Goal: Task Accomplishment & Management: Manage account settings

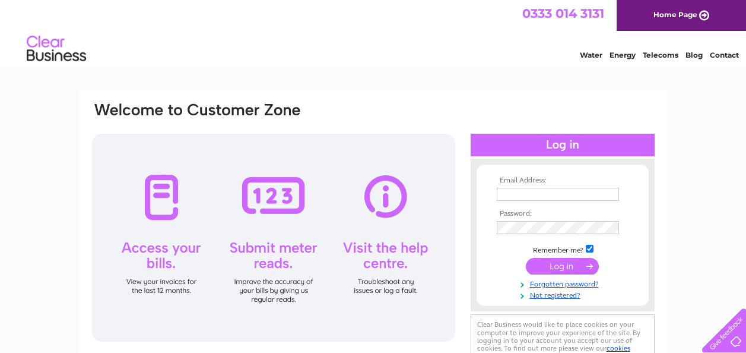
type input "sales@ardgowanbeauty.co.uk"
click at [558, 267] on input "submit" at bounding box center [562, 266] width 73 height 17
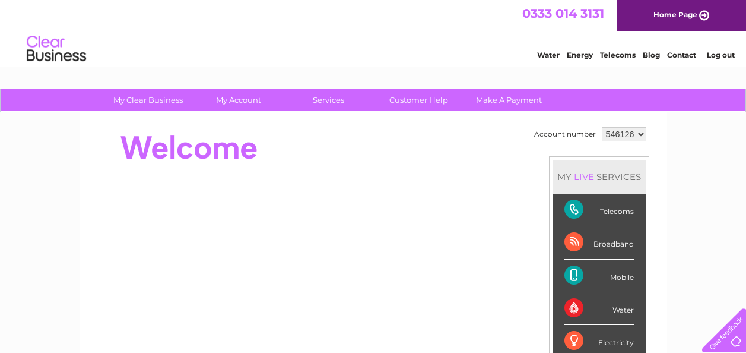
click at [558, 267] on li "Mobile" at bounding box center [599, 275] width 93 height 33
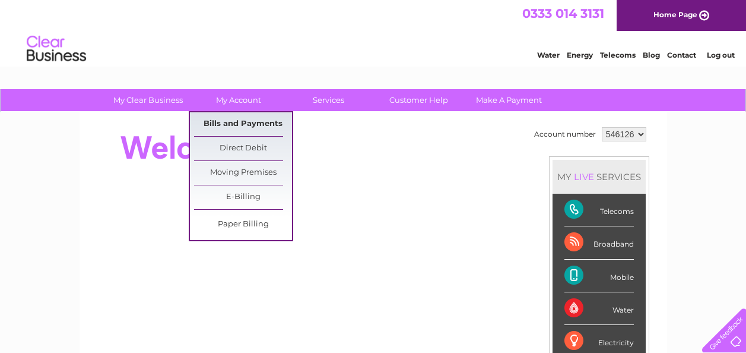
click at [256, 121] on link "Bills and Payments" at bounding box center [243, 124] width 98 height 24
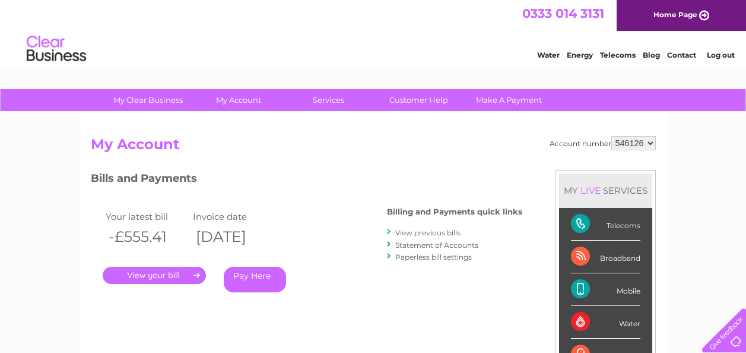
click at [191, 273] on link "." at bounding box center [154, 275] width 103 height 17
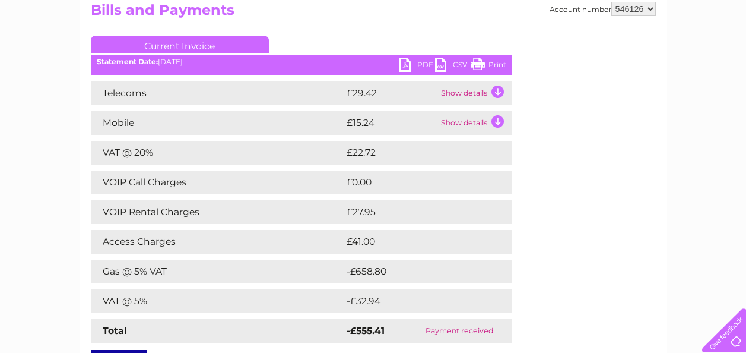
scroll to position [126, 0]
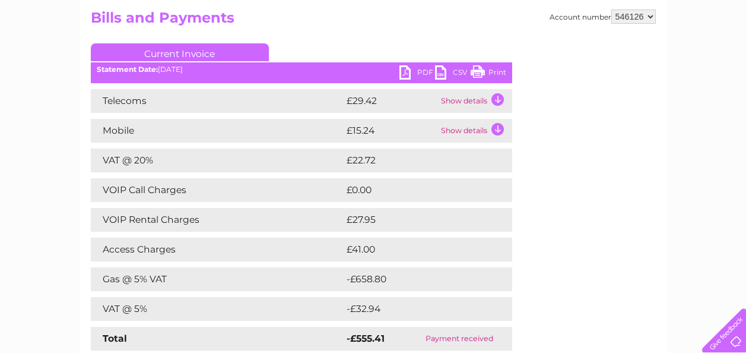
click at [651, 16] on select "546126 906050" at bounding box center [634, 17] width 45 height 14
select select "906050"
click at [612, 10] on select "546126 906050" at bounding box center [634, 17] width 45 height 14
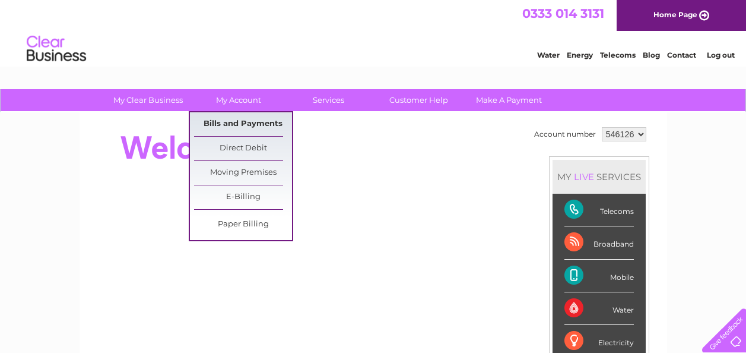
click at [260, 126] on link "Bills and Payments" at bounding box center [243, 124] width 98 height 24
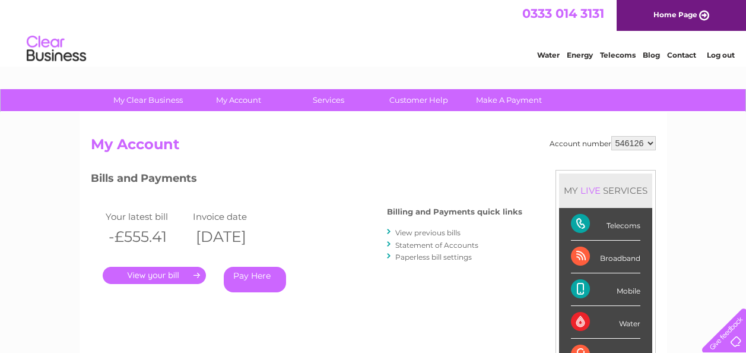
click at [184, 274] on link "." at bounding box center [154, 275] width 103 height 17
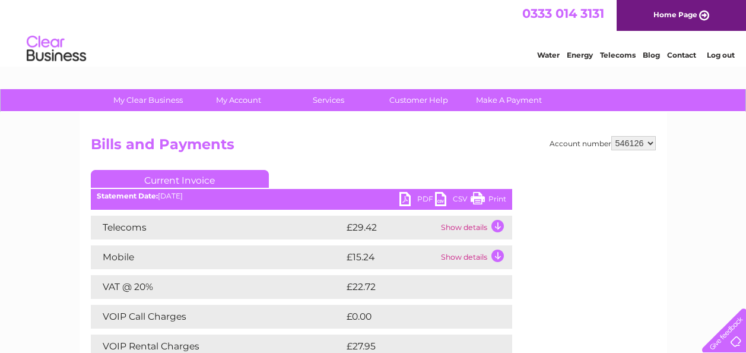
click at [490, 198] on link "Print" at bounding box center [489, 200] width 36 height 17
click at [498, 197] on link "Print" at bounding box center [489, 200] width 36 height 17
